Goal: Register for event/course

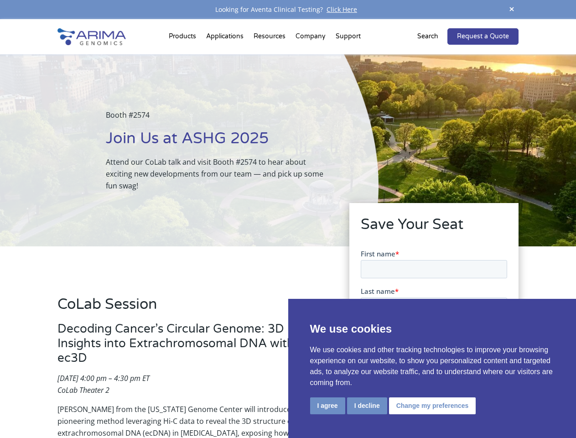
click at [288, 219] on div "Booth #2574 Join Us at ASHG 2025 Attend our CoLab talk and visit Booth #2574 to…" at bounding box center [189, 150] width 379 height 192
click at [328, 406] on button "I agree" at bounding box center [327, 405] width 35 height 17
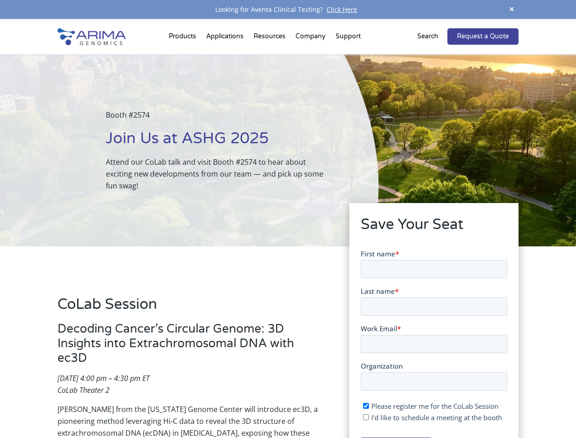
click at [366, 417] on input "I'd like to schedule a meeting at the booth" at bounding box center [366, 417] width 6 height 6
click at [431, 417] on span "I'd like to schedule a meeting at the booth" at bounding box center [436, 417] width 131 height 9
click at [369, 417] on input "I'd like to schedule a meeting at the booth" at bounding box center [366, 417] width 6 height 6
checkbox input "false"
click at [512, 10] on span at bounding box center [512, 10] width 14 height 12
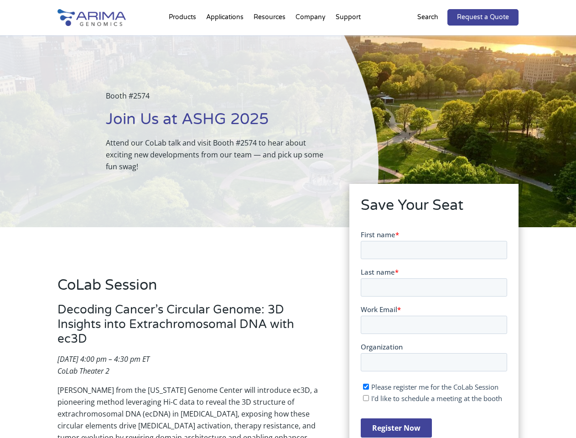
click at [184, 38] on div "Booth #2574 Join Us at ASHG 2025 Attend our CoLab talk and visit Booth #2574 to…" at bounding box center [189, 131] width 379 height 192
click at [271, 38] on div "Booth #2574 Join Us at ASHG 2025 Attend our CoLab talk and visit Booth #2574 to…" at bounding box center [189, 131] width 379 height 192
click at [311, 38] on div "Booth #2574 Join Us at ASHG 2025 Attend our CoLab talk and visit Booth #2574 to…" at bounding box center [189, 131] width 379 height 192
click at [348, 38] on div "Booth #2574 Join Us at ASHG 2025 Attend our CoLab talk and visit Booth #2574 to…" at bounding box center [189, 131] width 379 height 192
